Goal: Transaction & Acquisition: Purchase product/service

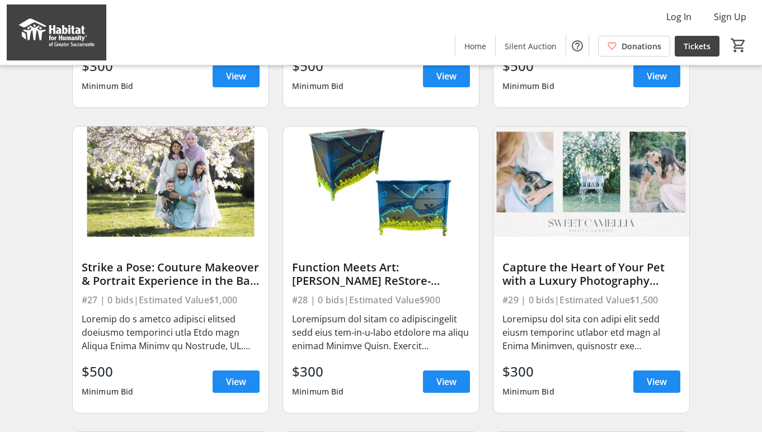
scroll to position [1259, 0]
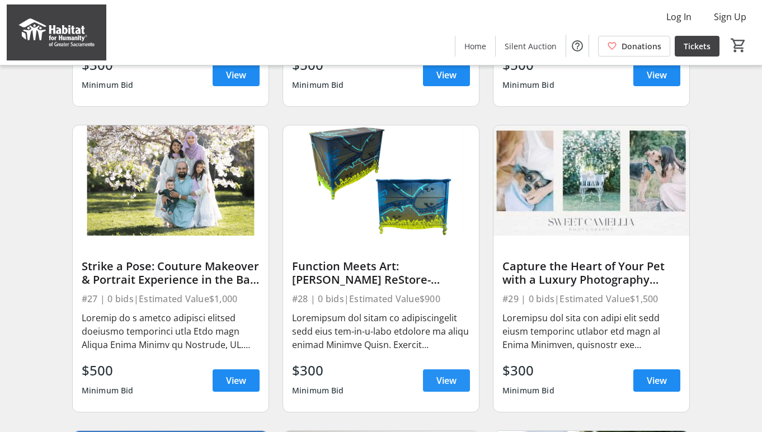
click at [450, 375] on span "View" at bounding box center [446, 380] width 20 height 13
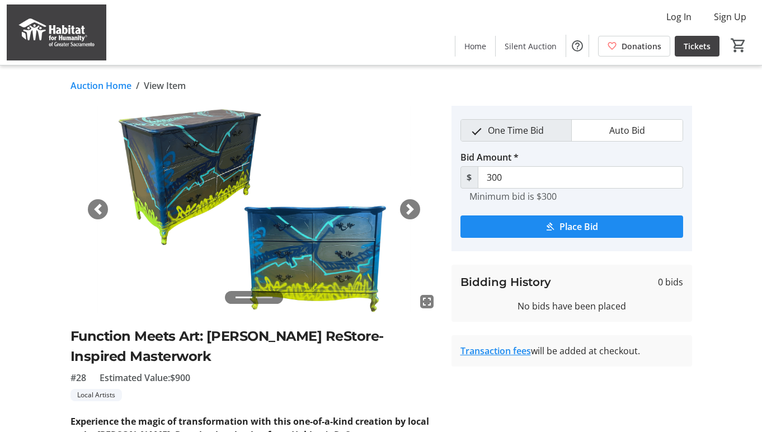
click at [408, 209] on span "button" at bounding box center [409, 209] width 11 height 11
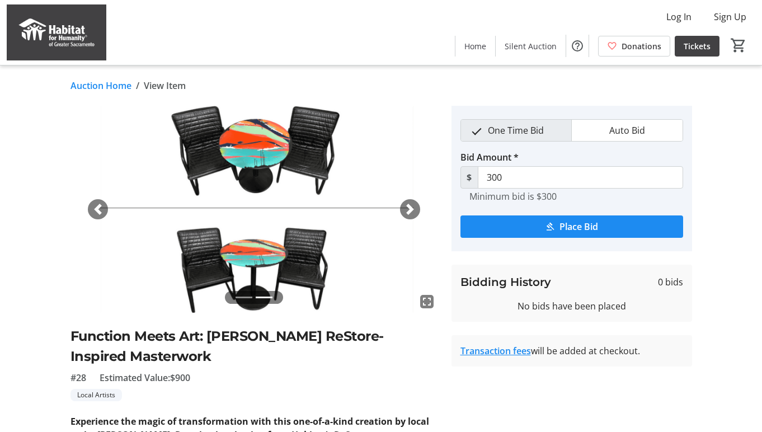
click at [408, 209] on span "button" at bounding box center [409, 209] width 11 height 11
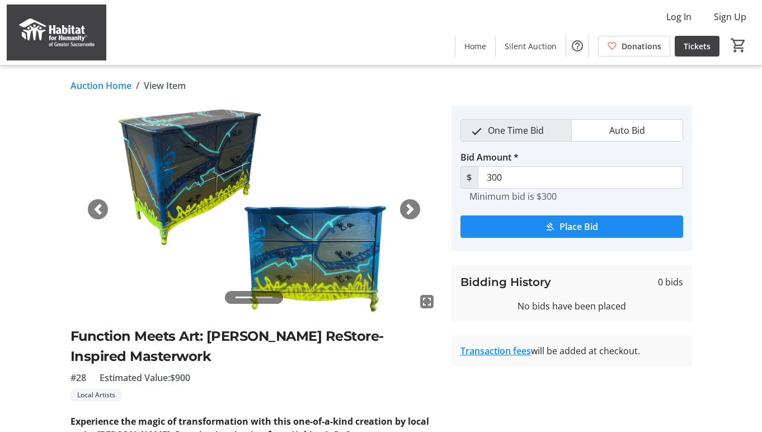
click at [408, 209] on span "button" at bounding box center [409, 209] width 11 height 11
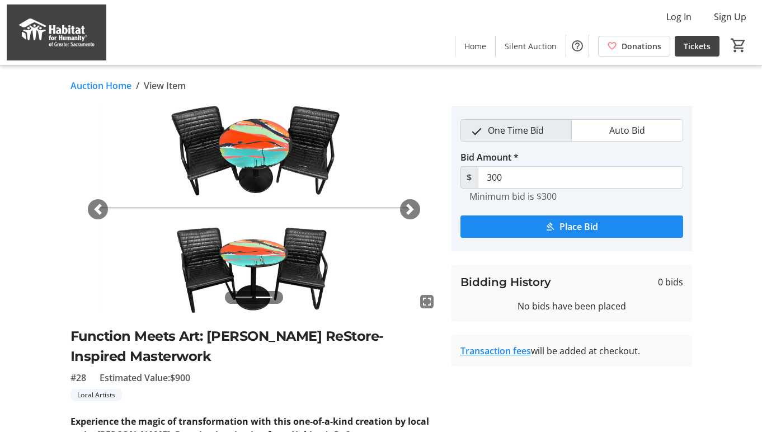
click at [412, 211] on span "button" at bounding box center [409, 209] width 11 height 11
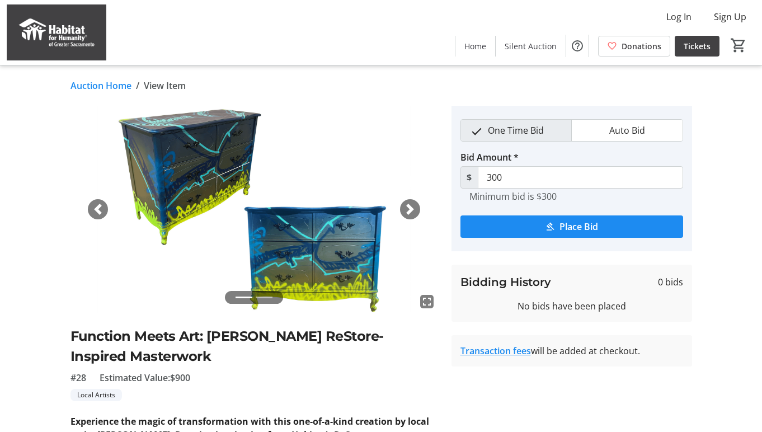
click at [412, 211] on span "button" at bounding box center [409, 209] width 11 height 11
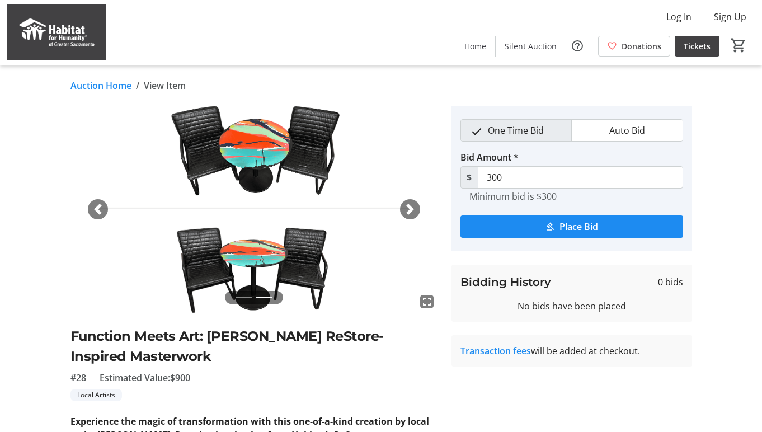
click at [106, 86] on link "Auction Home" at bounding box center [100, 85] width 61 height 13
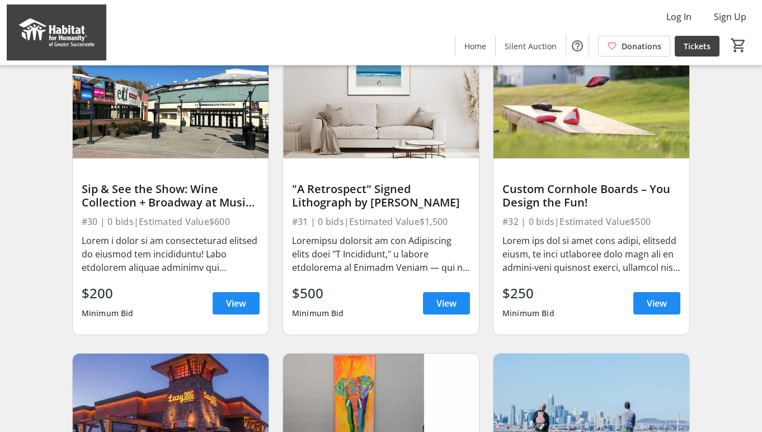
scroll to position [1643, 0]
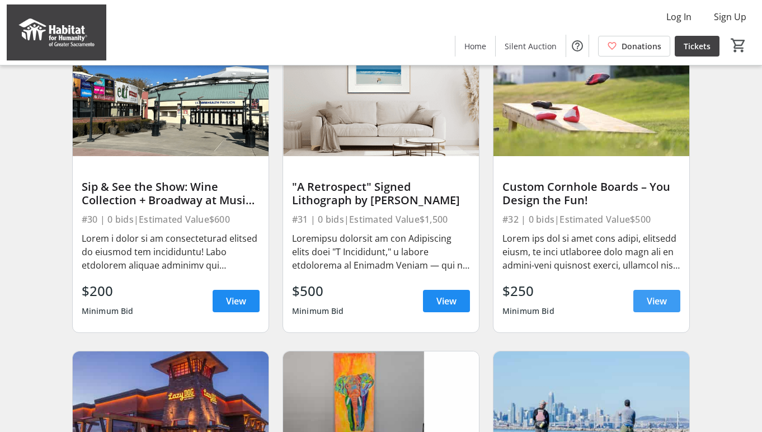
click at [663, 302] on span "View" at bounding box center [657, 300] width 20 height 13
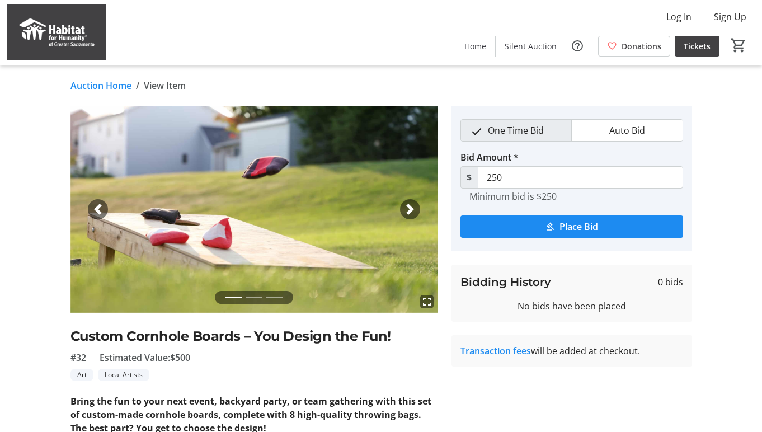
click at [95, 86] on link "Auction Home" at bounding box center [100, 85] width 61 height 13
